Goal: Task Accomplishment & Management: Manage account settings

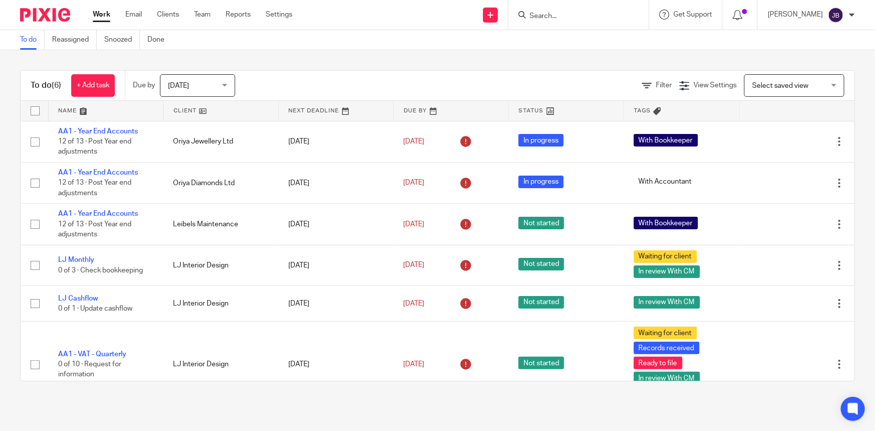
click at [620, 7] on div at bounding box center [579, 15] width 140 height 30
click at [599, 18] on input "Search" at bounding box center [574, 16] width 90 height 9
type input "amersol"
click button "submit" at bounding box center [0, 0] width 0 height 0
click at [626, 40] on link at bounding box center [589, 39] width 124 height 15
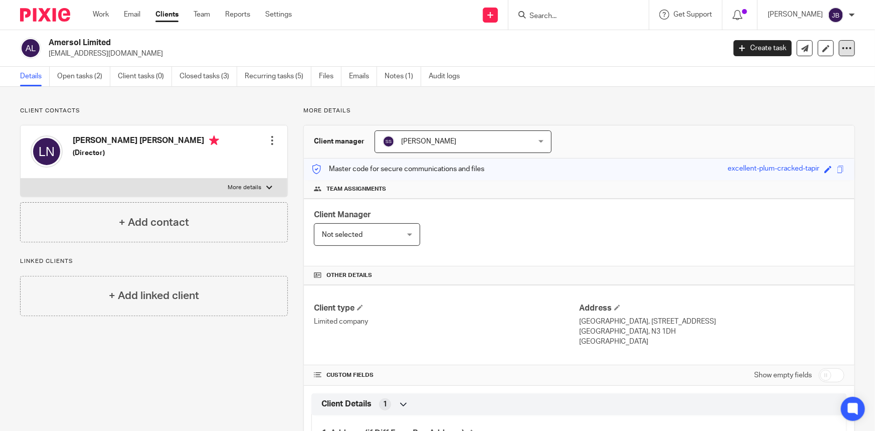
click at [842, 48] on icon at bounding box center [847, 48] width 10 height 10
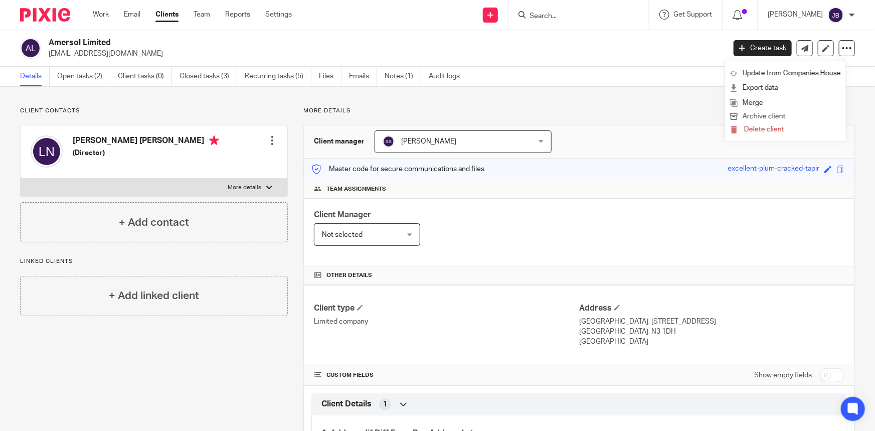
click at [778, 114] on button "Archive client" at bounding box center [785, 116] width 111 height 13
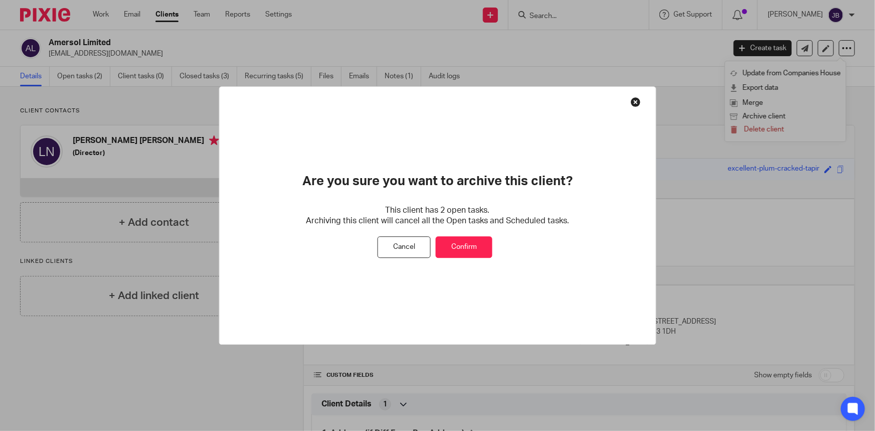
click at [453, 249] on button "Confirm" at bounding box center [464, 248] width 57 height 22
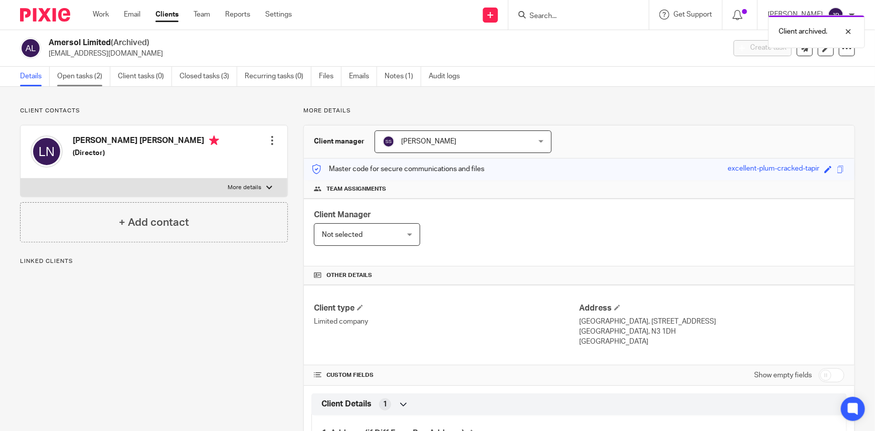
click at [77, 86] on link "Open tasks (2)" at bounding box center [83, 77] width 53 height 20
